Goal: Information Seeking & Learning: Check status

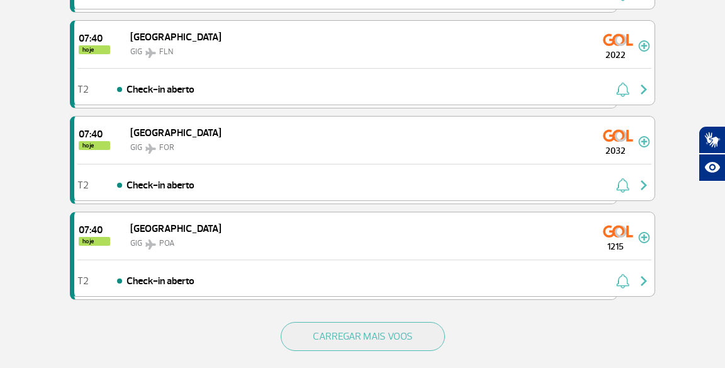
scroll to position [1789, 0]
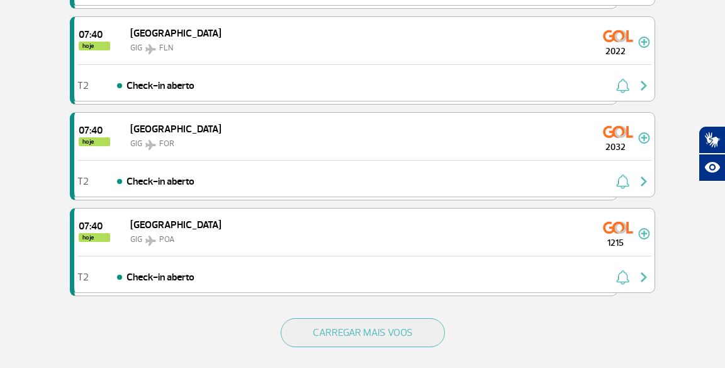
click at [414, 329] on button "CARREGAR MAIS VOOS" at bounding box center [363, 332] width 164 height 29
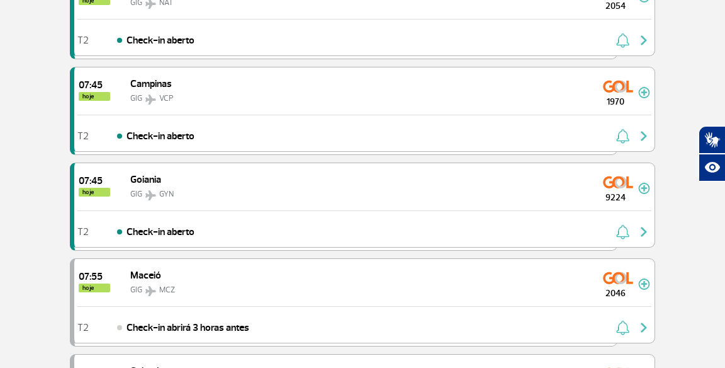
scroll to position [2220, 0]
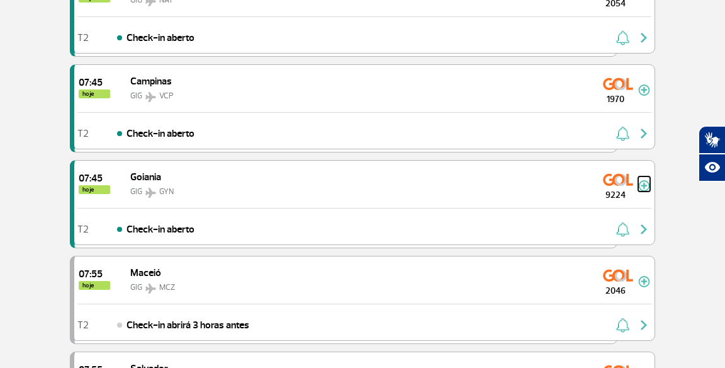
click at [642, 180] on img at bounding box center [644, 185] width 12 height 11
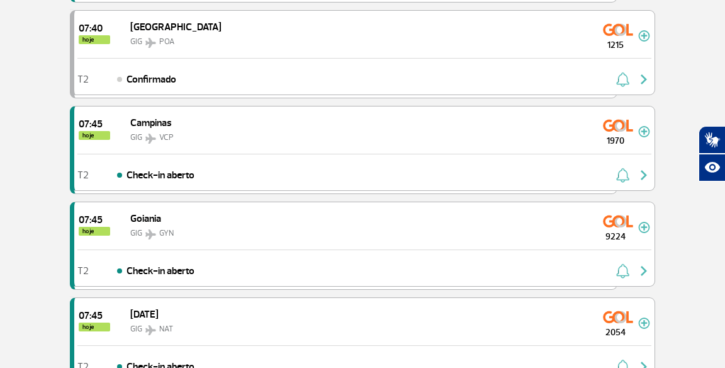
scroll to position [1701, 0]
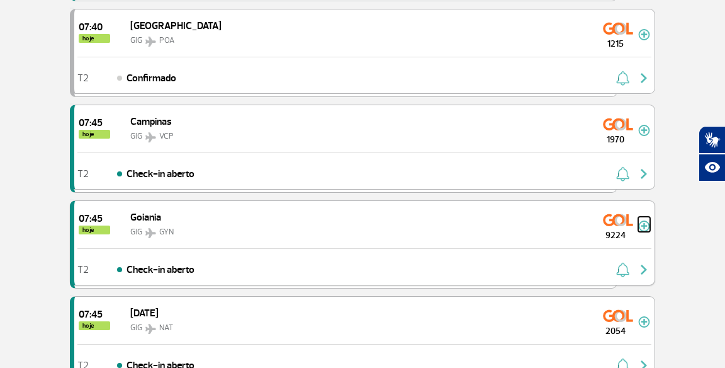
click at [643, 220] on img at bounding box center [644, 225] width 12 height 11
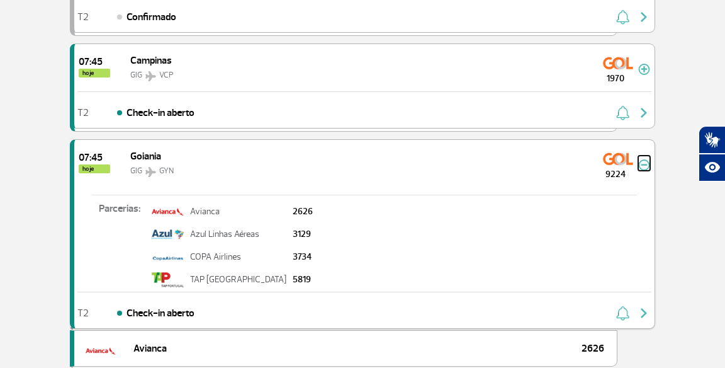
scroll to position [1764, 0]
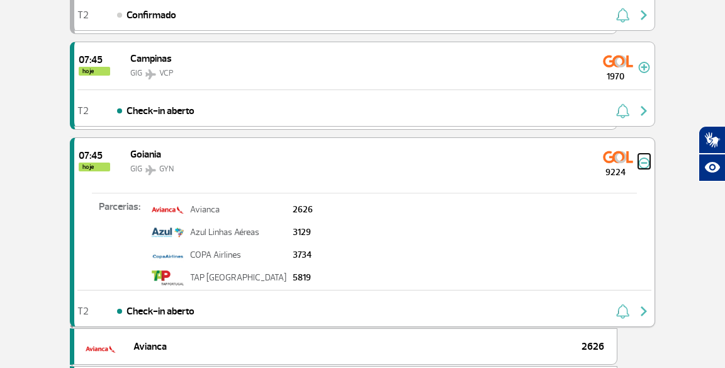
click at [643, 157] on img at bounding box center [644, 162] width 12 height 11
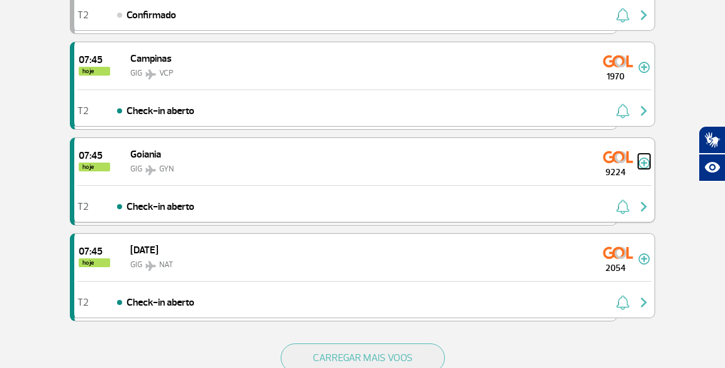
scroll to position [1825, 0]
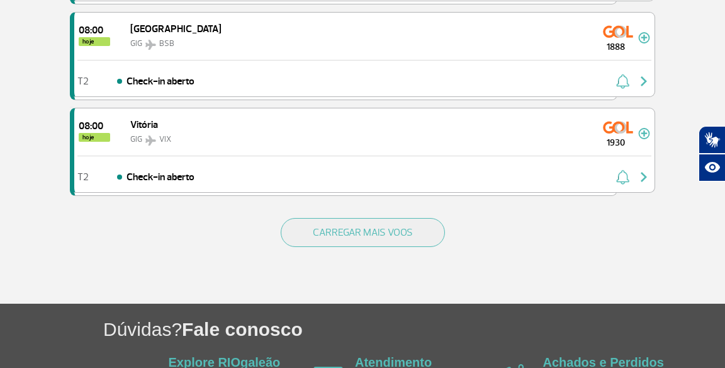
scroll to position [1922, 0]
